Goal: Information Seeking & Learning: Learn about a topic

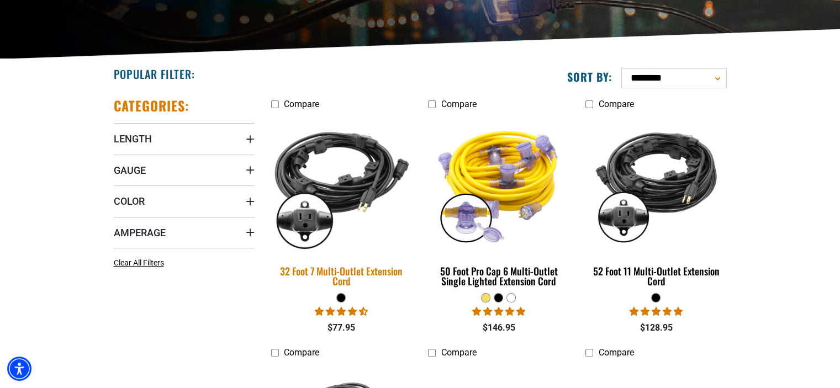
click at [352, 197] on img at bounding box center [341, 183] width 155 height 141
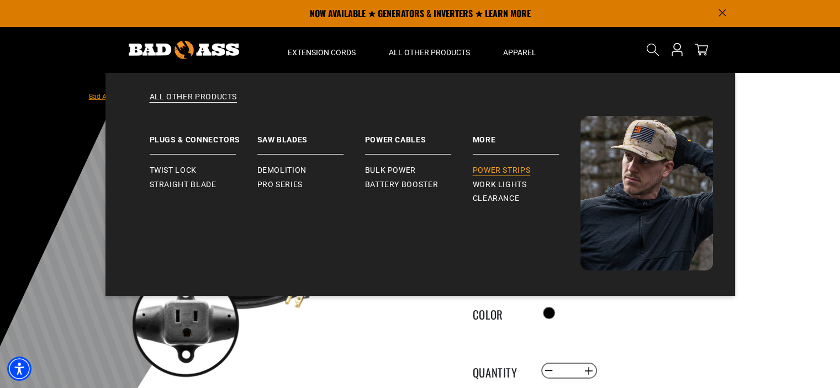
click at [507, 167] on span "Power Strips" at bounding box center [502, 171] width 58 height 10
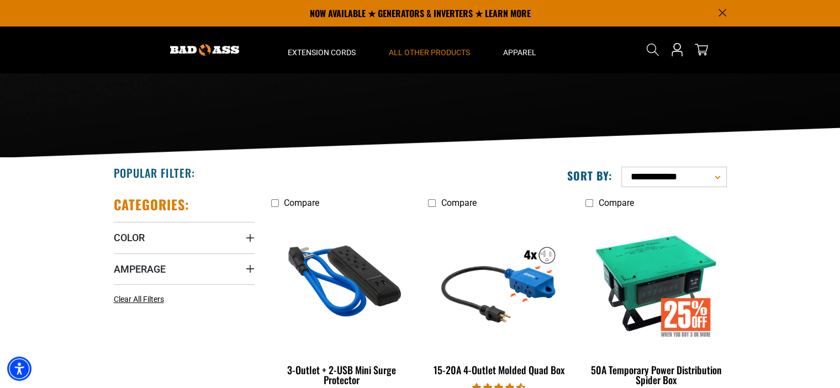
scroll to position [111, 0]
